Goal: Information Seeking & Learning: Learn about a topic

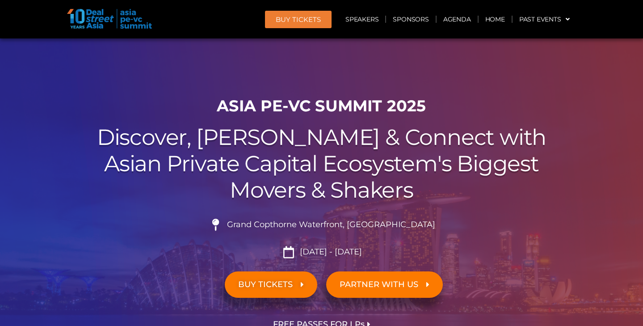
scroll to position [1618, 0]
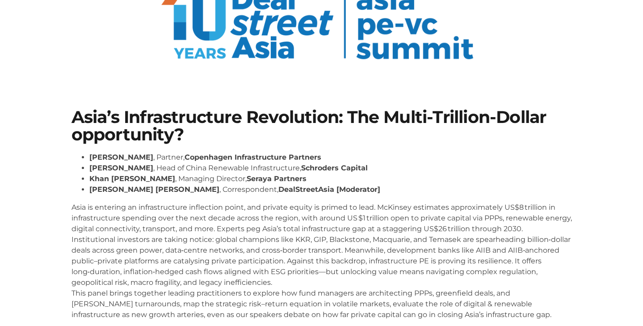
scroll to position [82, 0]
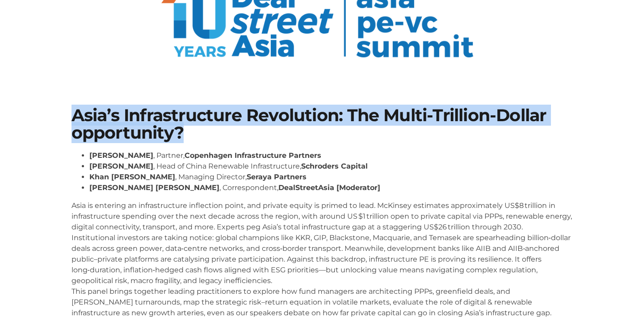
drag, startPoint x: 72, startPoint y: 113, endPoint x: 191, endPoint y: 137, distance: 121.2
click at [191, 137] on h1 "Asia’s Infrastructure Revolution: The Multi-Trillion-Dollar opportunity?" at bounding box center [321, 124] width 500 height 34
copy h1 "Asia’s Infrastructure Revolution: The Multi-Trillion-Dollar opportunity?"
drag, startPoint x: 90, startPoint y: 155, endPoint x: 329, endPoint y: 177, distance: 240.0
click at [329, 177] on ul "Niels Holst , Partner, Copenhagen Infrastructure Partners Yuyu Peng , Head of C…" at bounding box center [321, 171] width 500 height 43
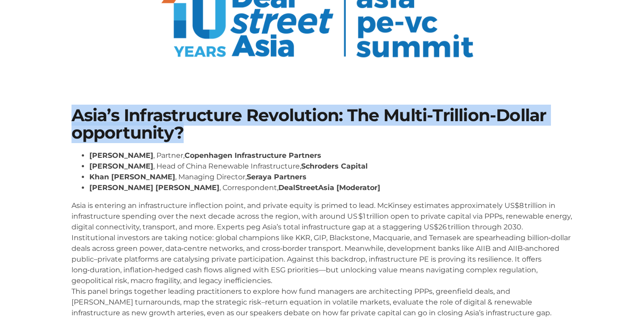
copy ul "Niels Holst , Partner, Copenhagen Infrastructure Partners Yuyu Peng , Head of C…"
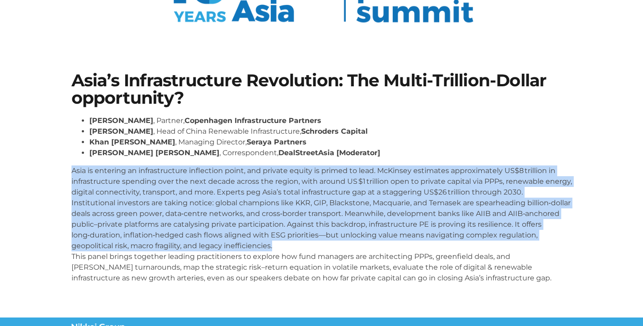
scroll to position [117, 0]
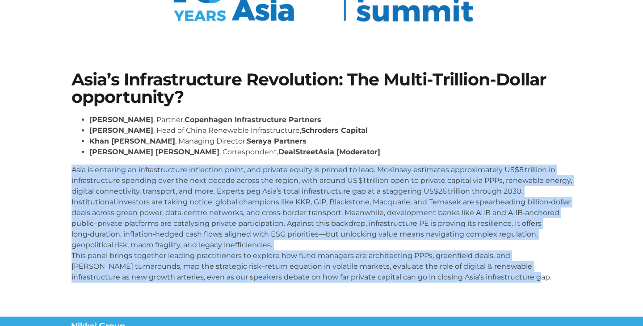
drag, startPoint x: 72, startPoint y: 206, endPoint x: 518, endPoint y: 275, distance: 451.1
click at [518, 275] on p "Asia is entering an infrastructure inflection point, and private equity is prim…" at bounding box center [321, 223] width 500 height 118
copy p "Asia is entering an infrastructure inflection point, and private equity is prim…"
